Goal: Browse casually: Explore the website without a specific task or goal

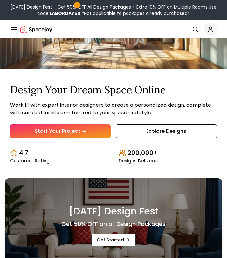
scroll to position [70, 0]
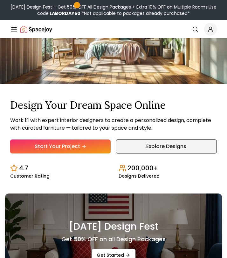
click at [133, 143] on link "Explore Designs" at bounding box center [166, 147] width 101 height 14
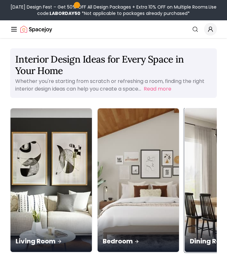
click at [183, 149] on img at bounding box center [226, 180] width 86 height 151
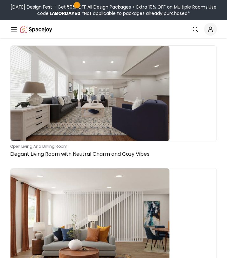
scroll to position [1660, 0]
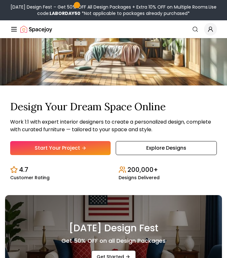
scroll to position [70, 0]
